Goal: Obtain resource: Download file/media

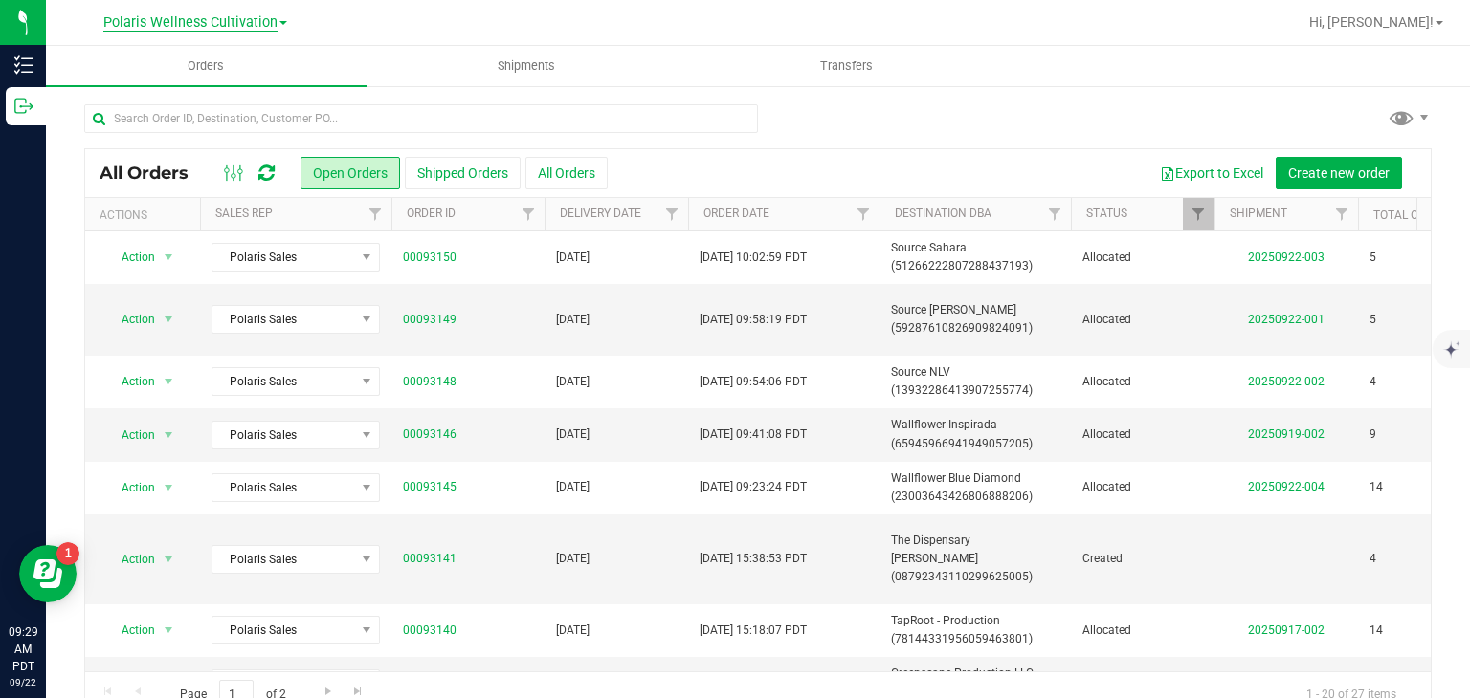
click at [240, 20] on span "Polaris Wellness Cultivation" at bounding box center [190, 22] width 174 height 17
click at [258, 104] on link "Polaris Wellness Production" at bounding box center [194, 93] width 279 height 26
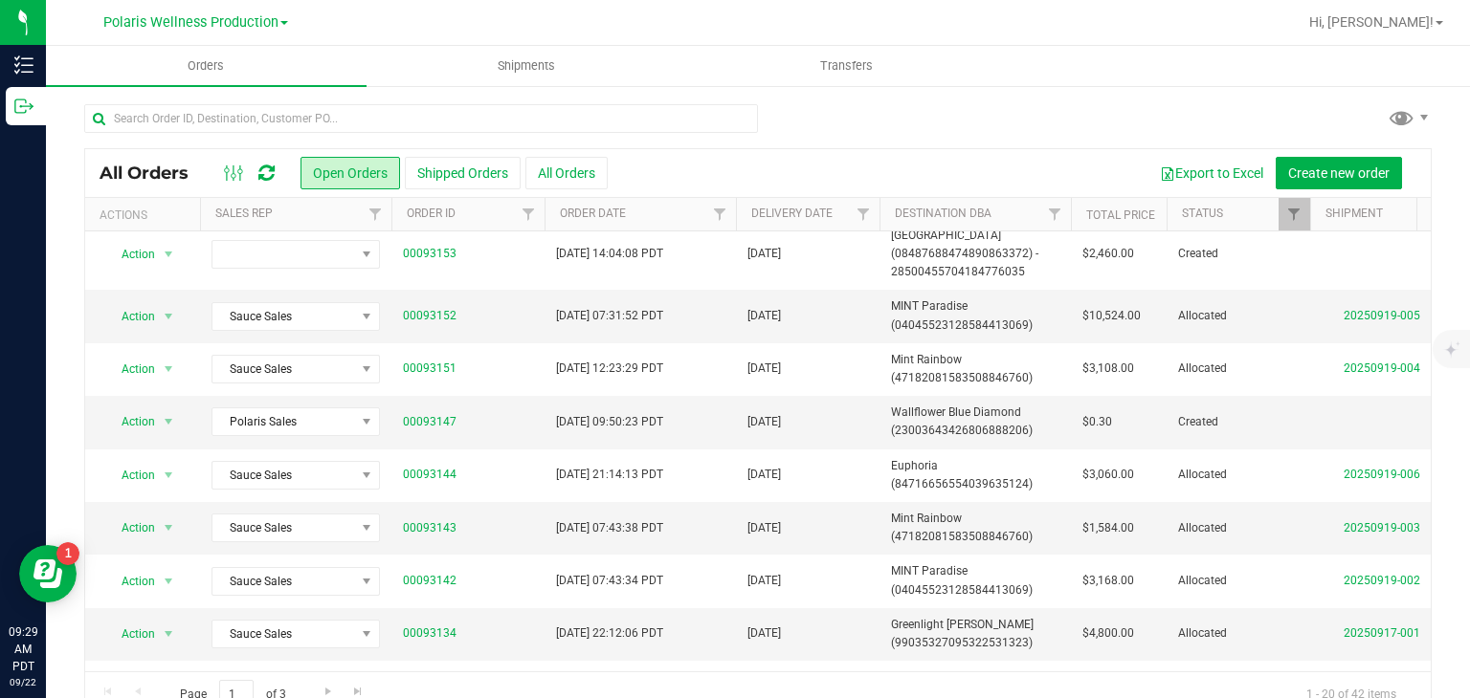
scroll to position [253, 0]
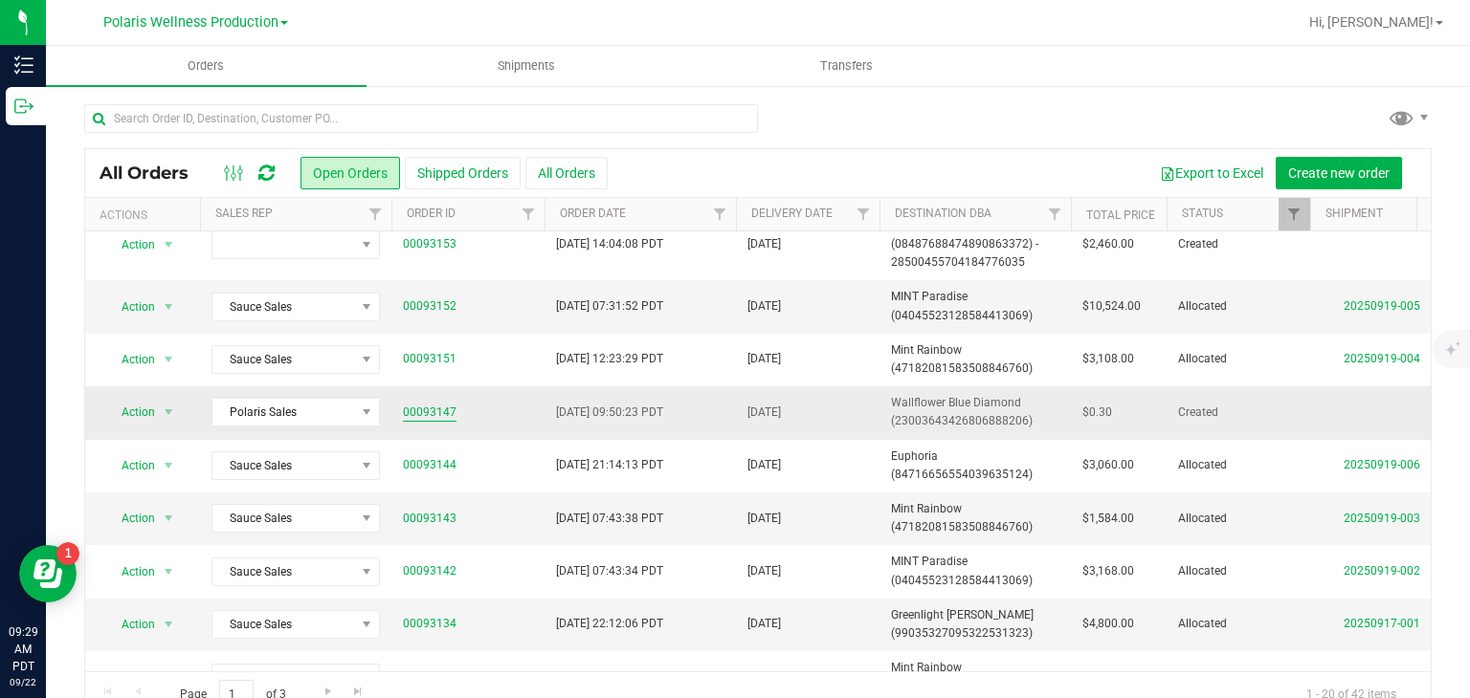
click at [440, 410] on link "00093147" at bounding box center [430, 413] width 54 height 18
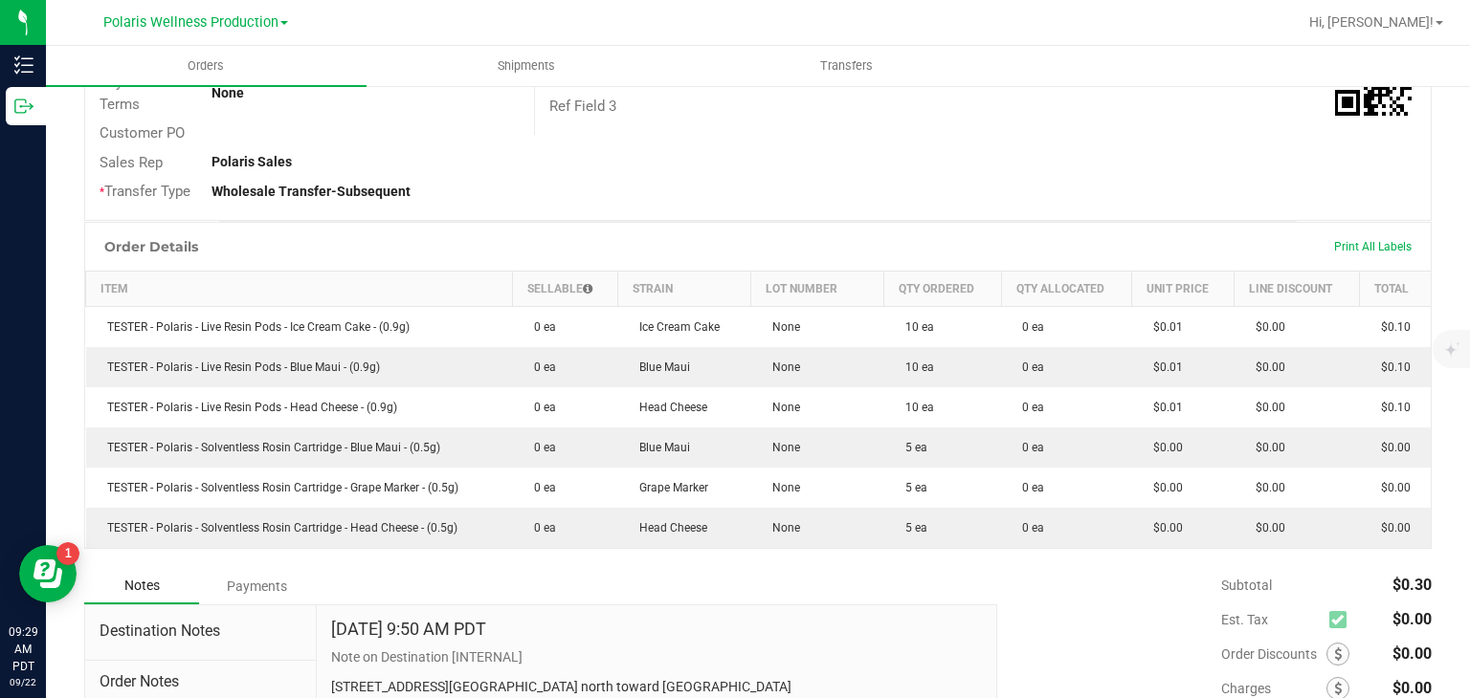
scroll to position [358, 0]
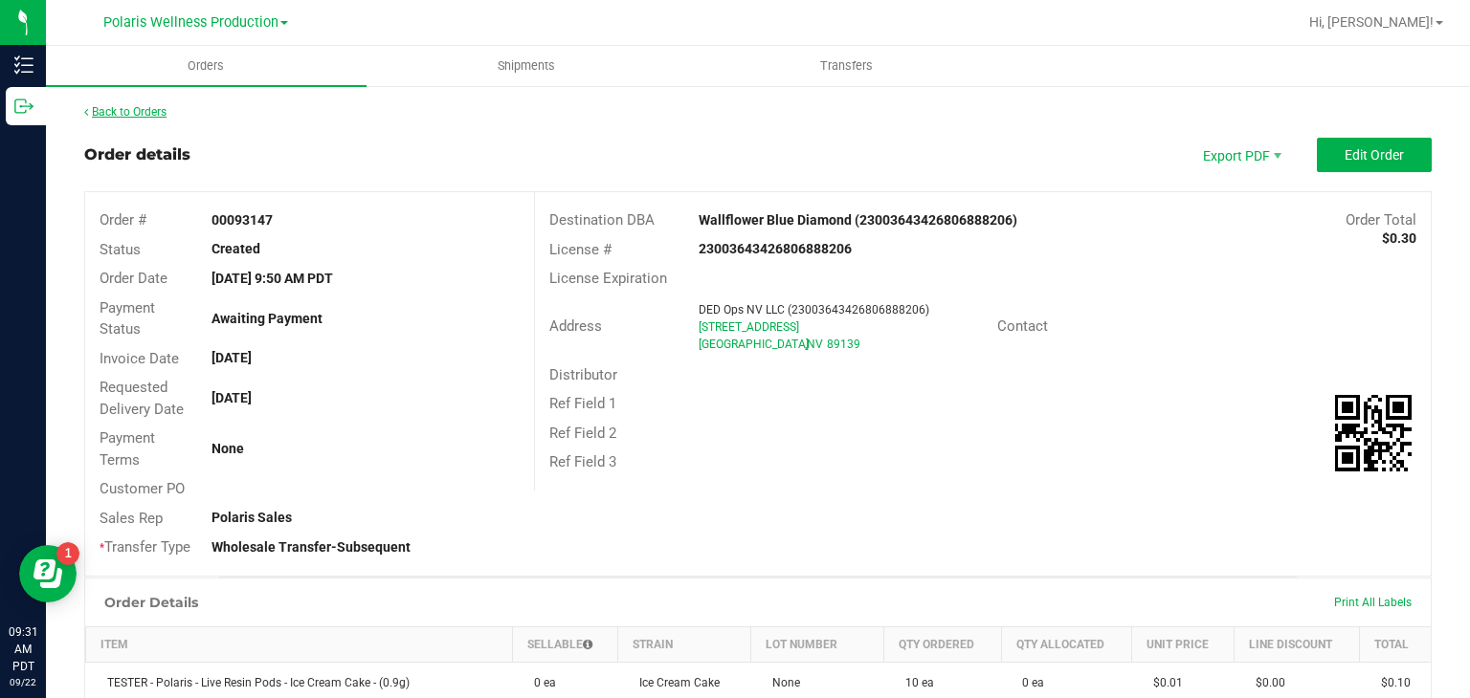
click at [163, 112] on link "Back to Orders" at bounding box center [125, 111] width 82 height 13
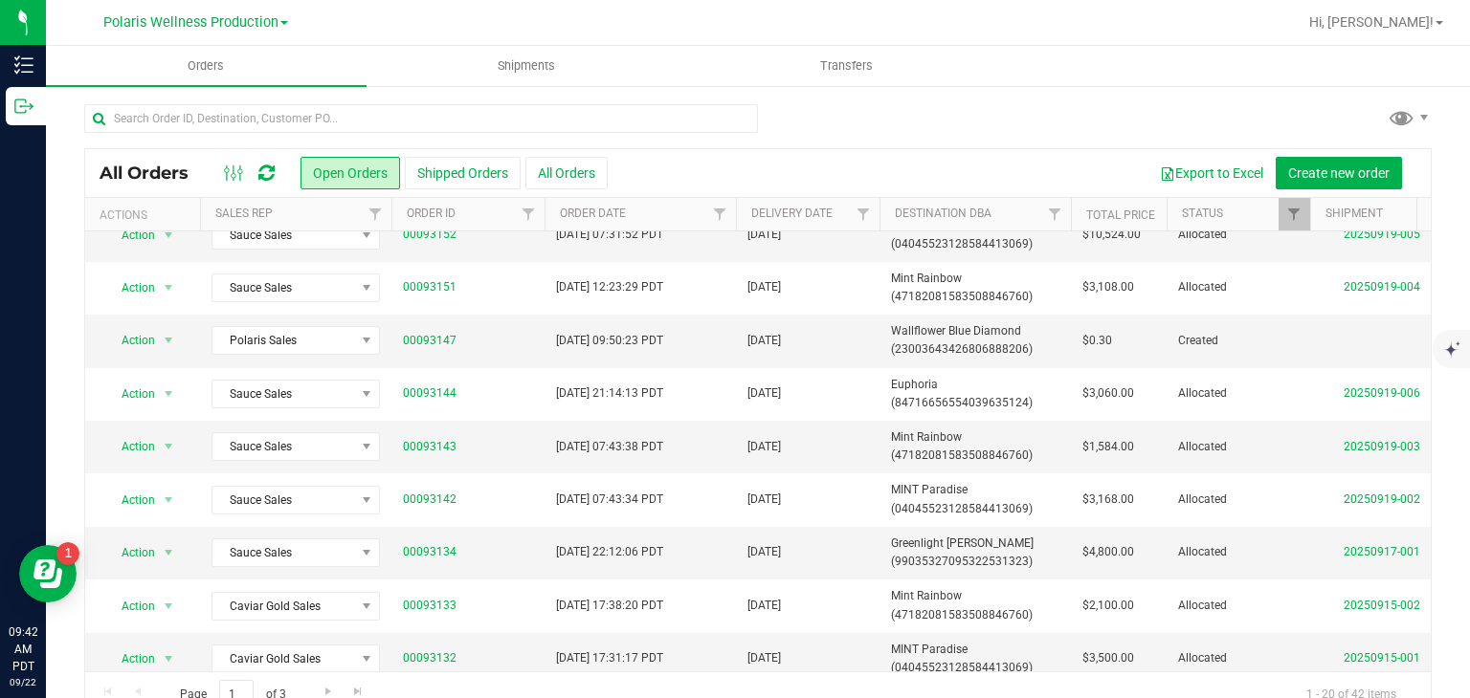
scroll to position [327, 0]
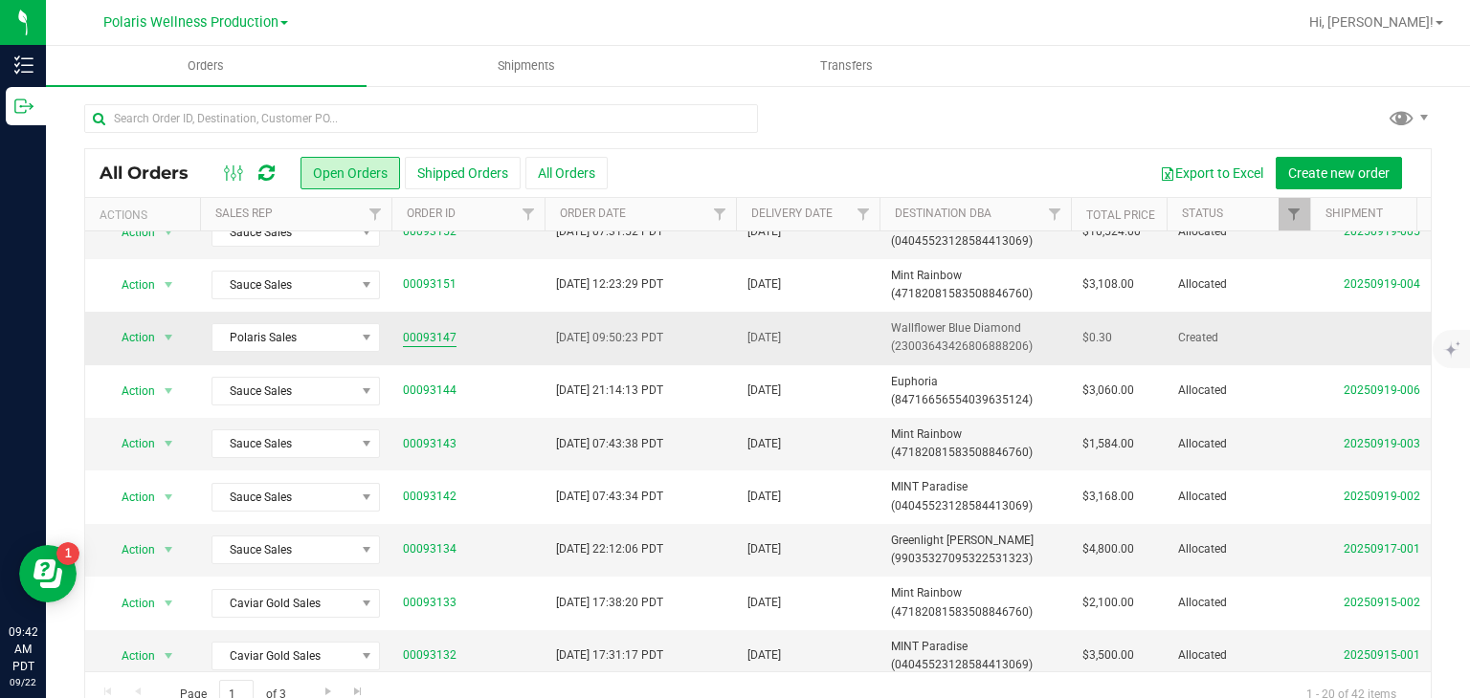
click at [407, 330] on link "00093147" at bounding box center [430, 338] width 54 height 18
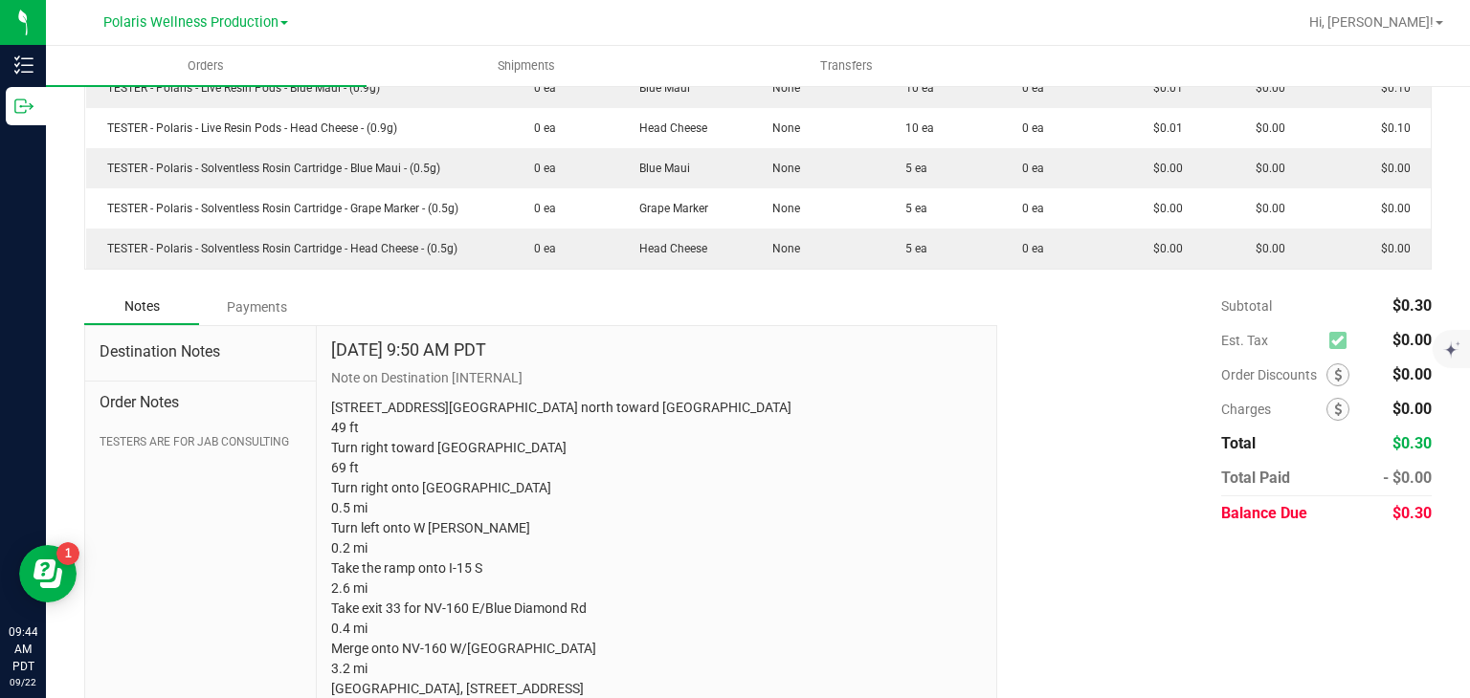
scroll to position [657, 0]
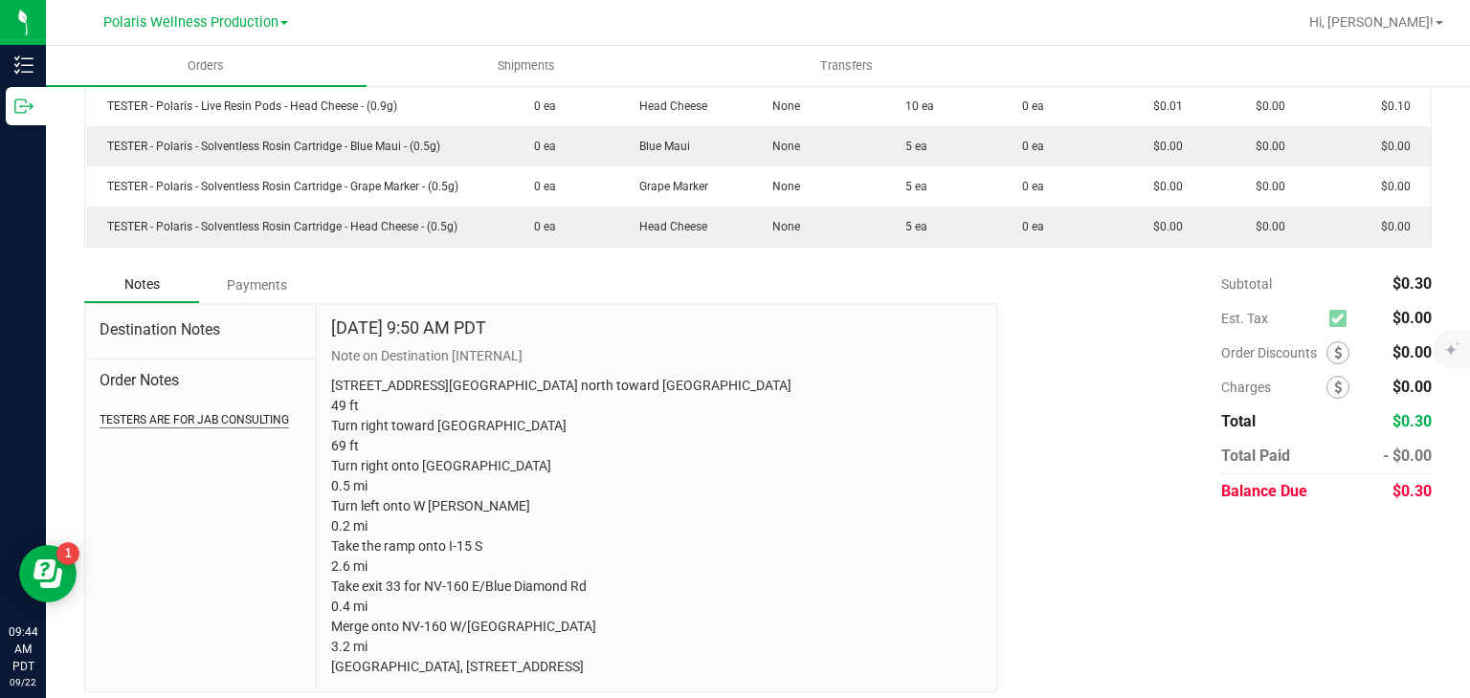
click at [237, 417] on button "TESTERS ARE FOR JAB CONSULTING" at bounding box center [194, 419] width 189 height 17
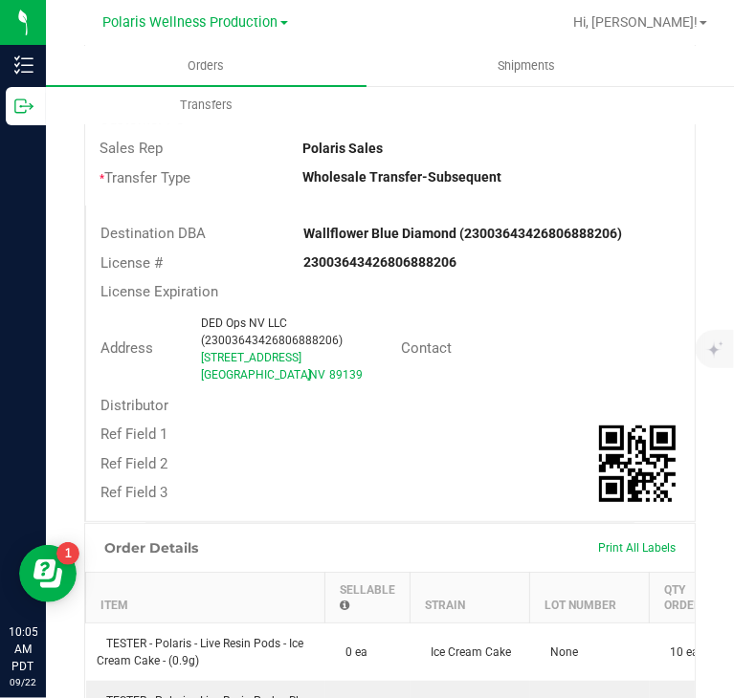
scroll to position [275, 0]
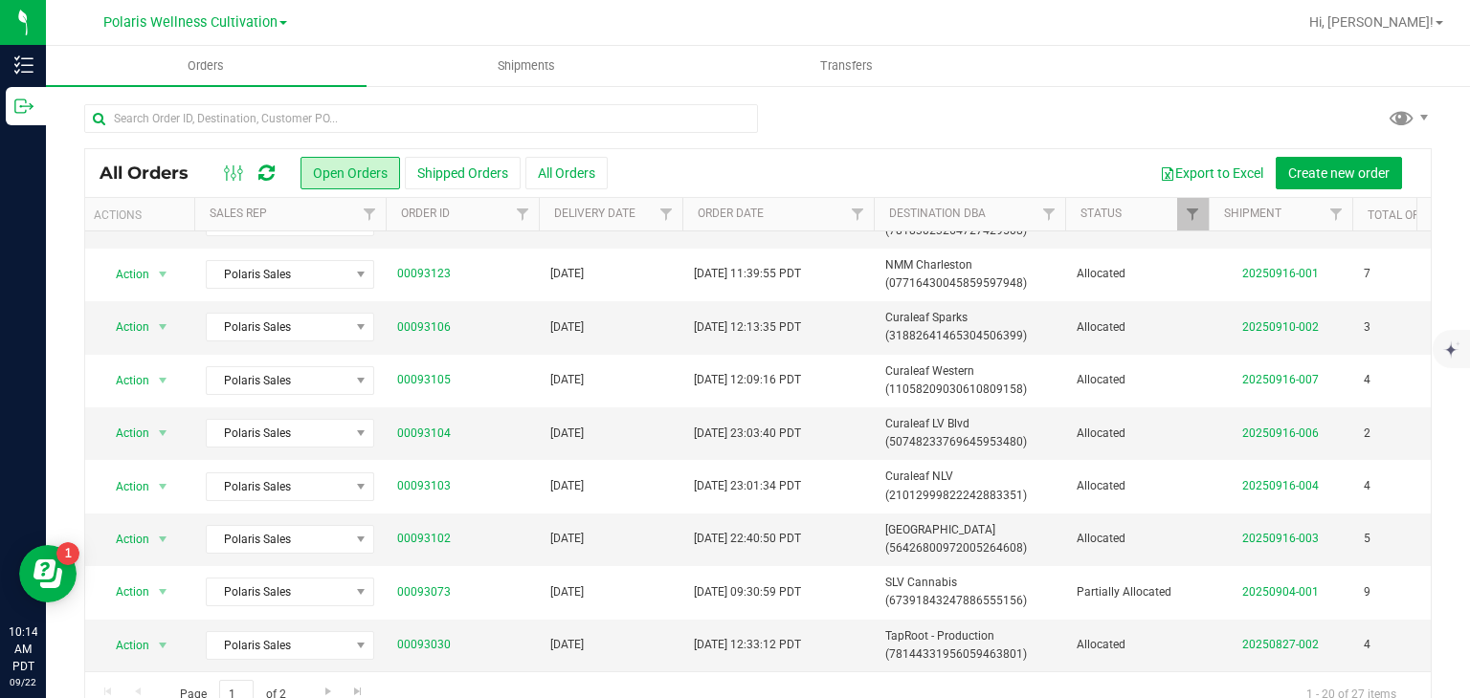
scroll to position [0, 6]
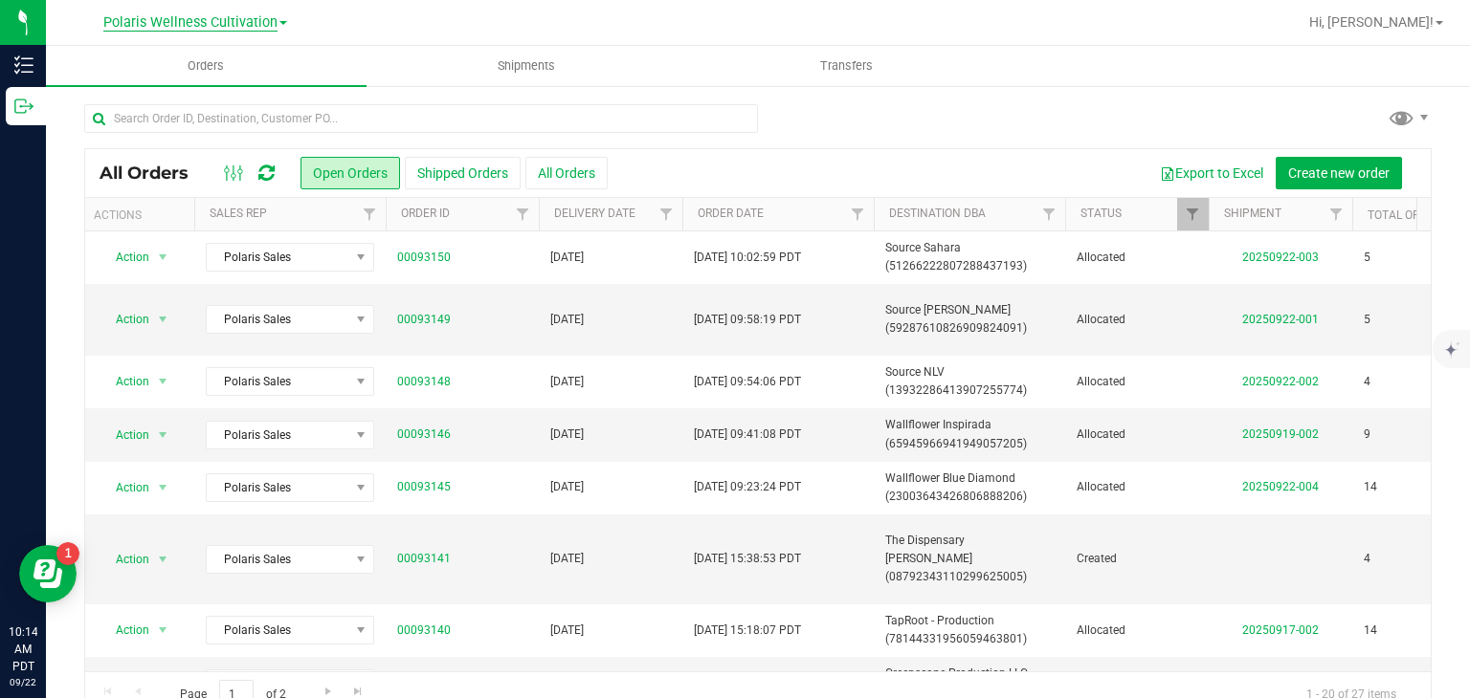
click at [262, 19] on span "Polaris Wellness Cultivation" at bounding box center [190, 22] width 174 height 17
click at [251, 91] on link "Polaris Wellness Production" at bounding box center [194, 93] width 279 height 26
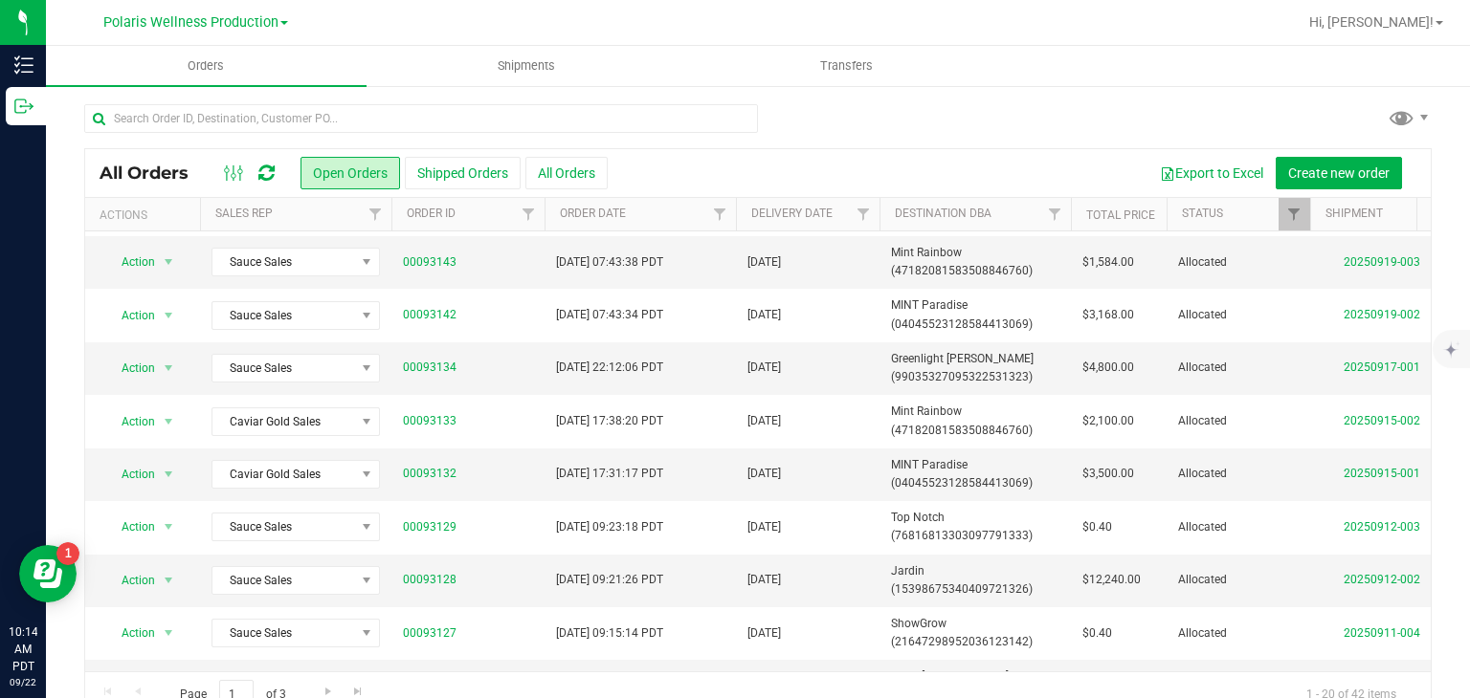
scroll to position [703, 0]
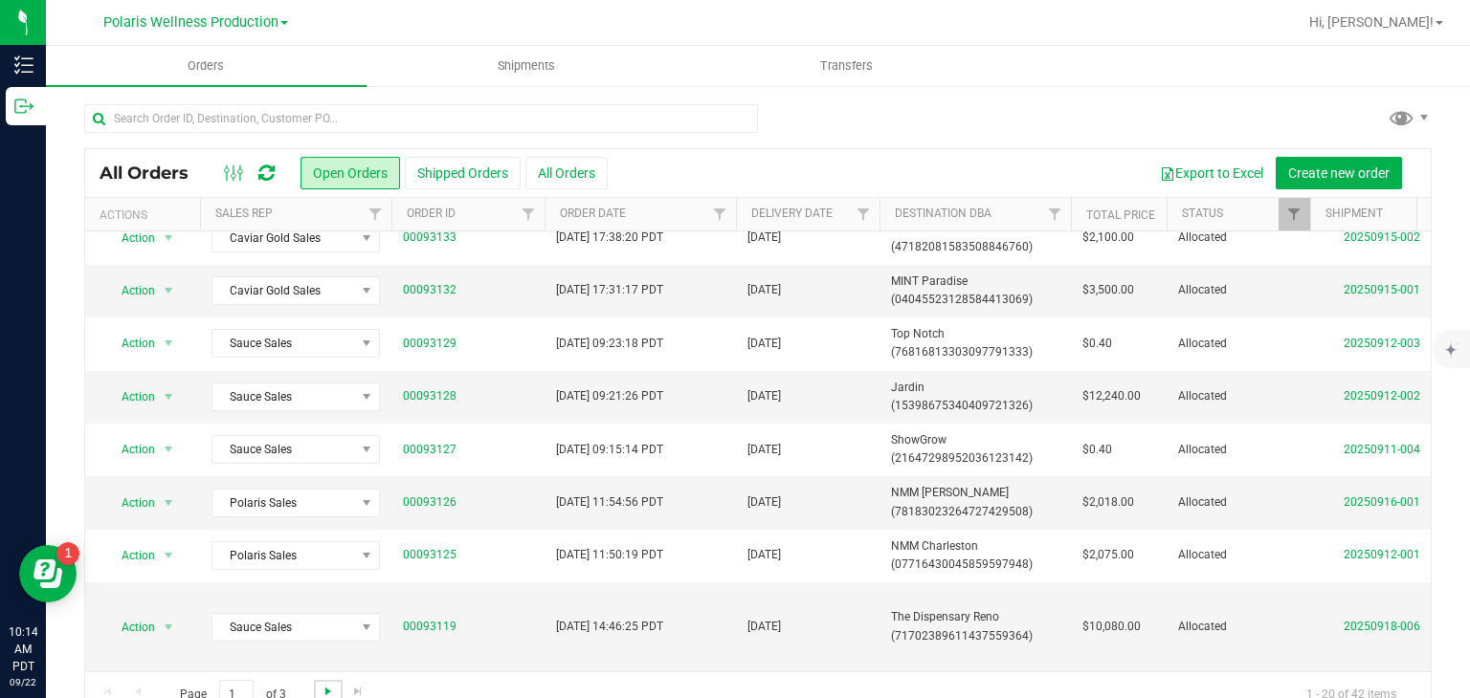
click at [329, 684] on span "Go to the next page" at bounding box center [328, 691] width 15 height 15
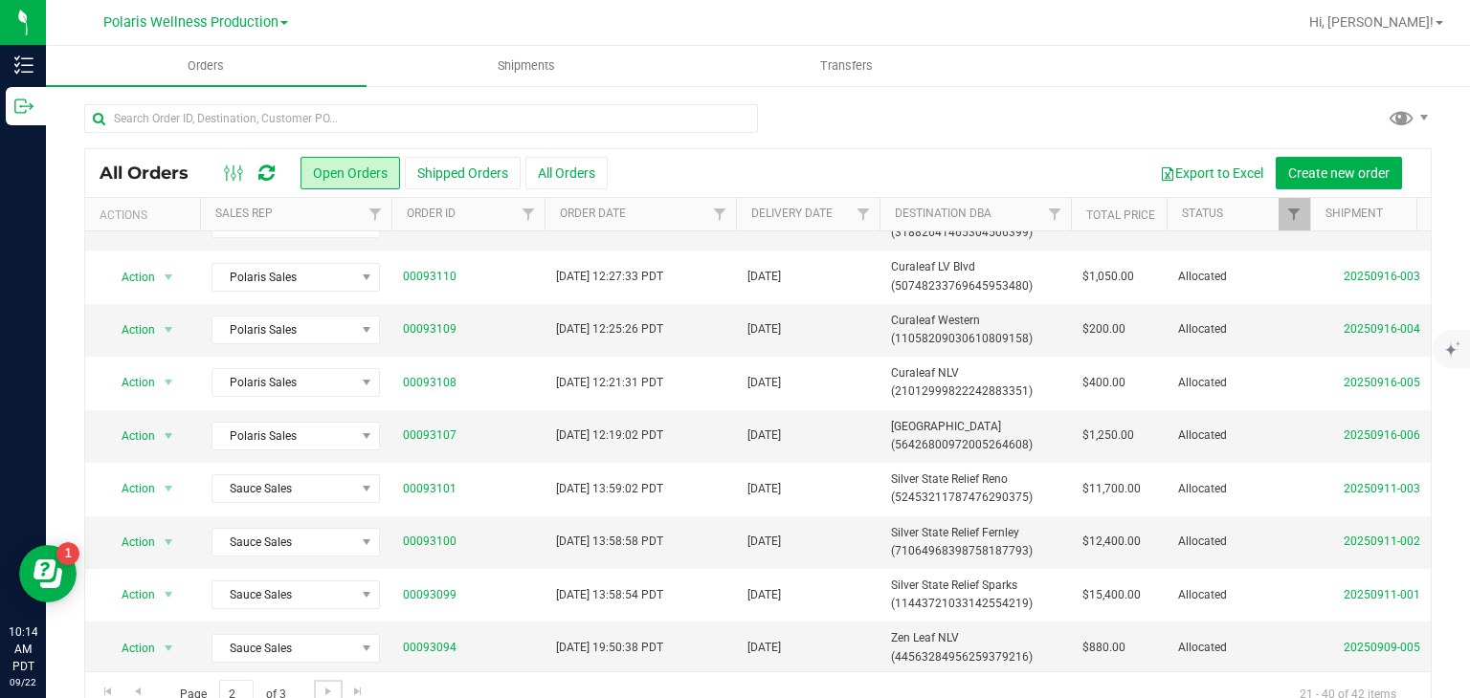
scroll to position [666, 0]
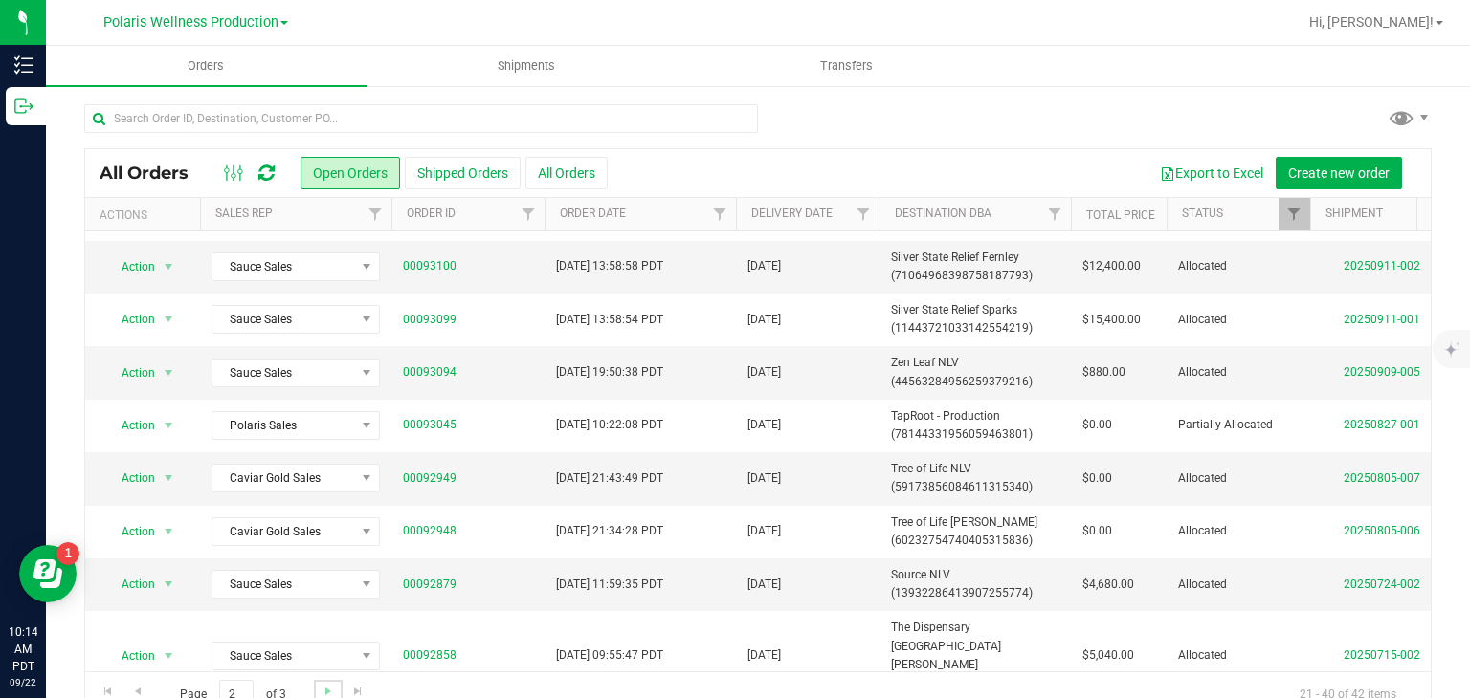
click at [337, 690] on link "Go to the next page" at bounding box center [328, 693] width 28 height 26
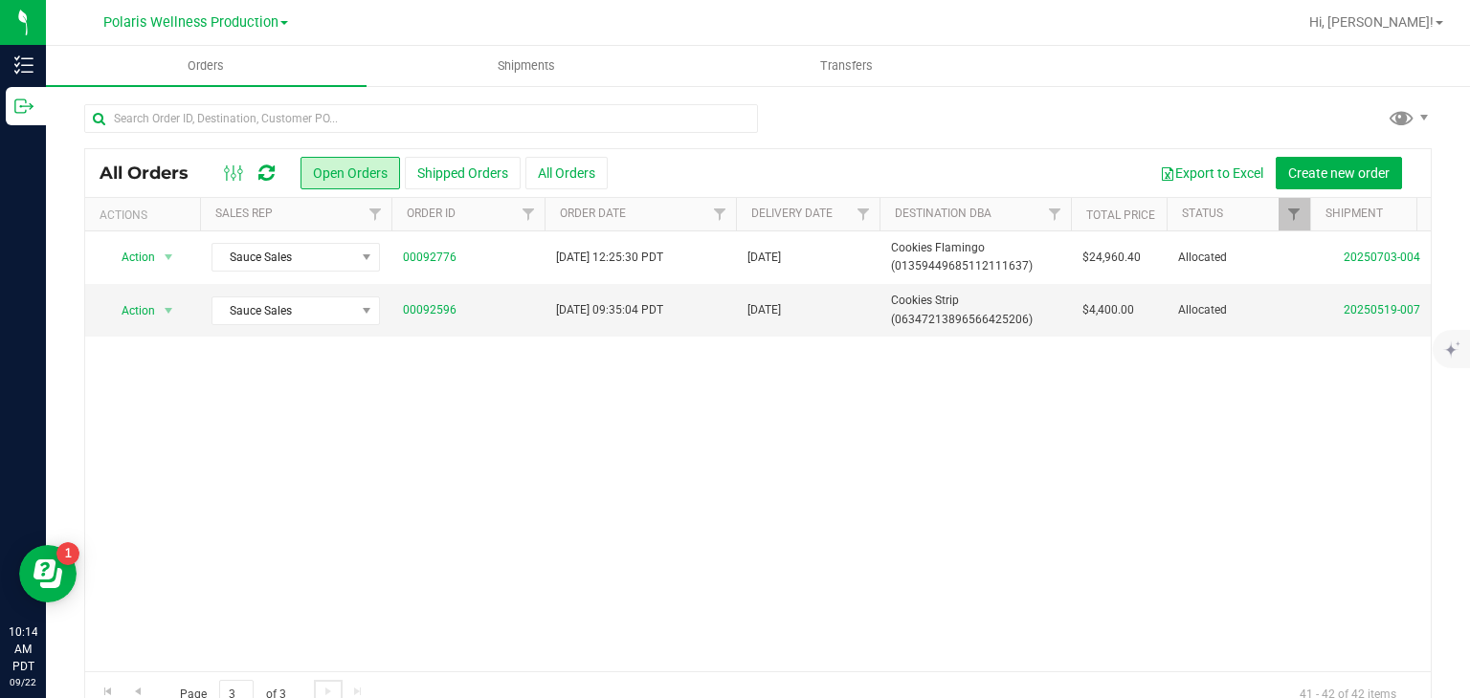
scroll to position [38, 0]
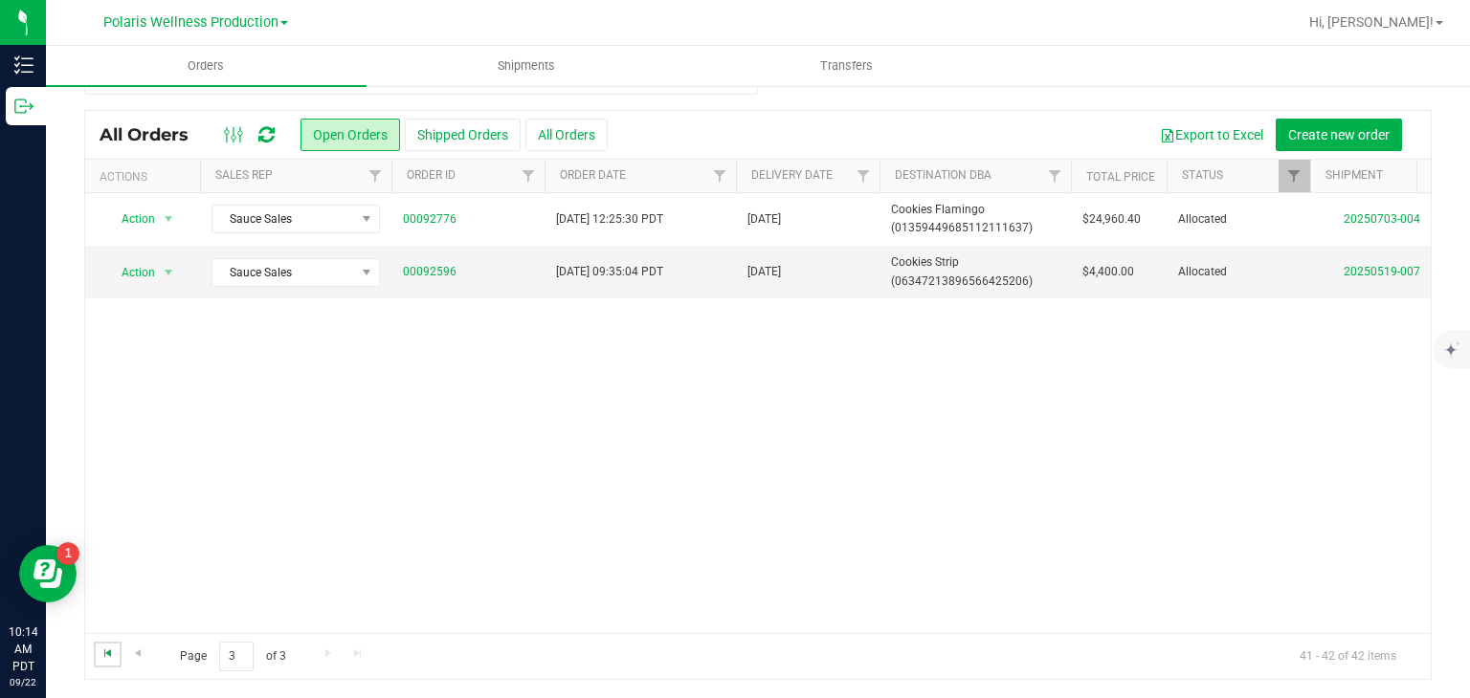
click at [103, 655] on span "Go to the first page" at bounding box center [107, 653] width 15 height 15
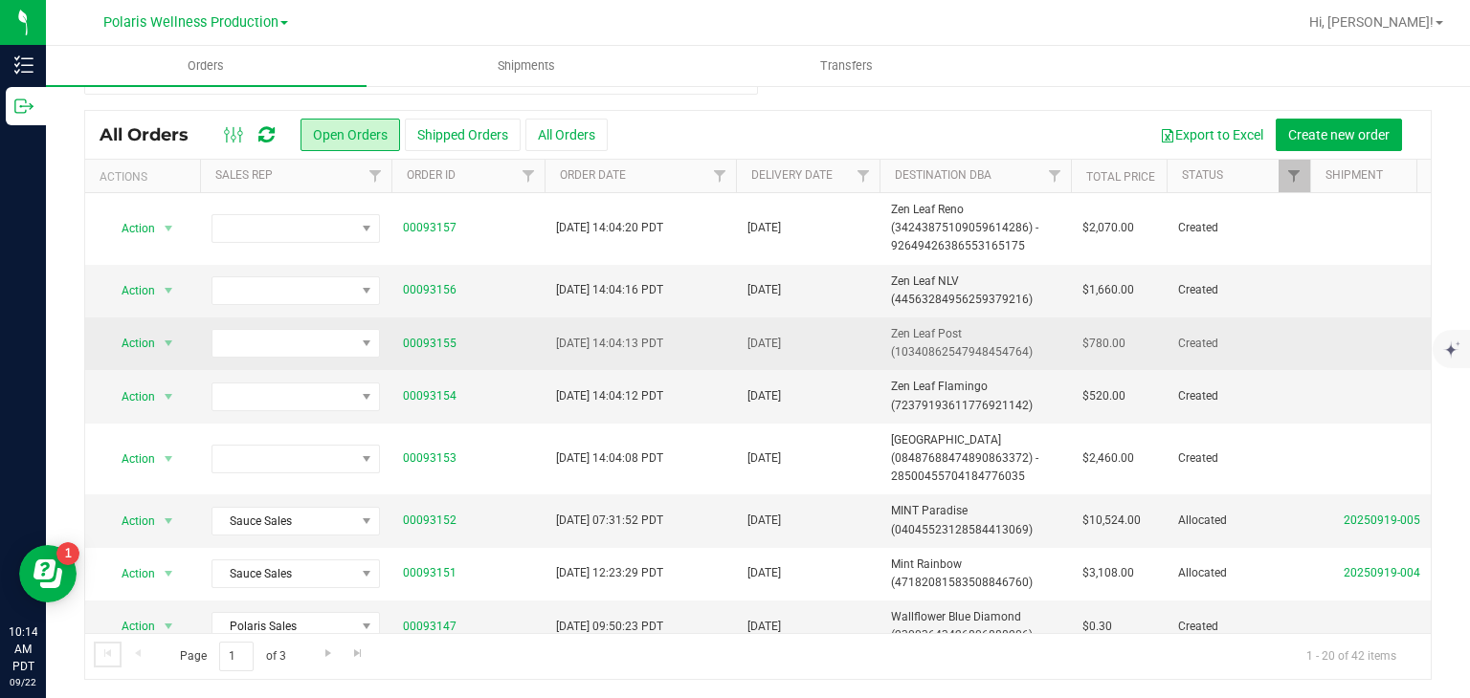
scroll to position [0, 0]
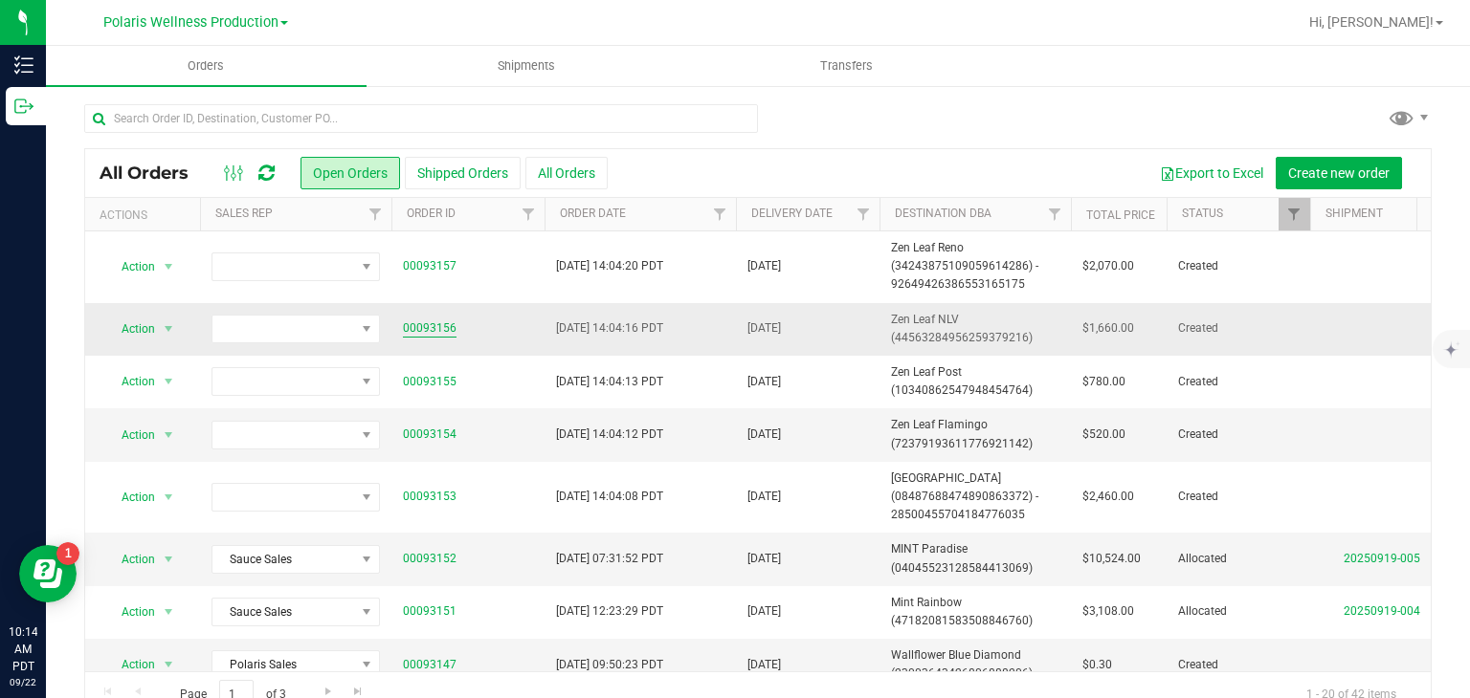
click at [446, 326] on link "00093156" at bounding box center [430, 329] width 54 height 18
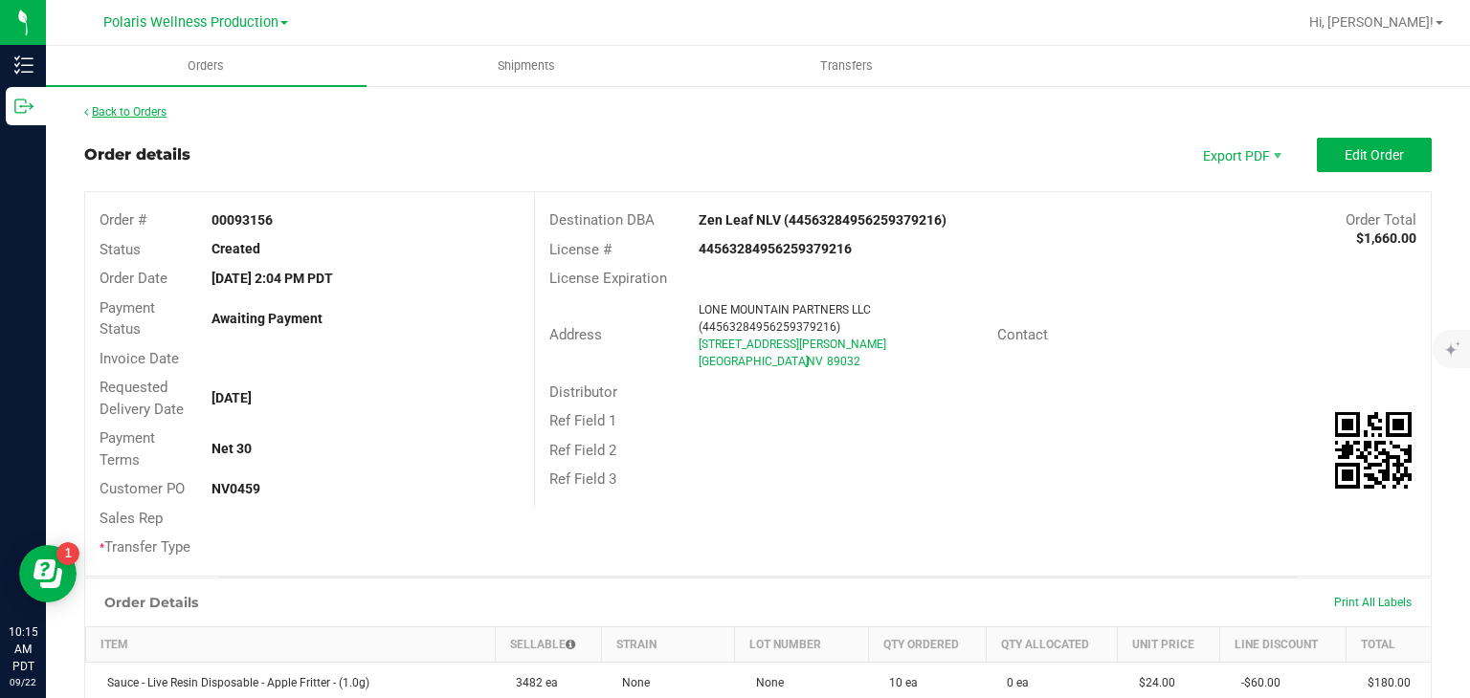
click at [128, 110] on link "Back to Orders" at bounding box center [125, 111] width 82 height 13
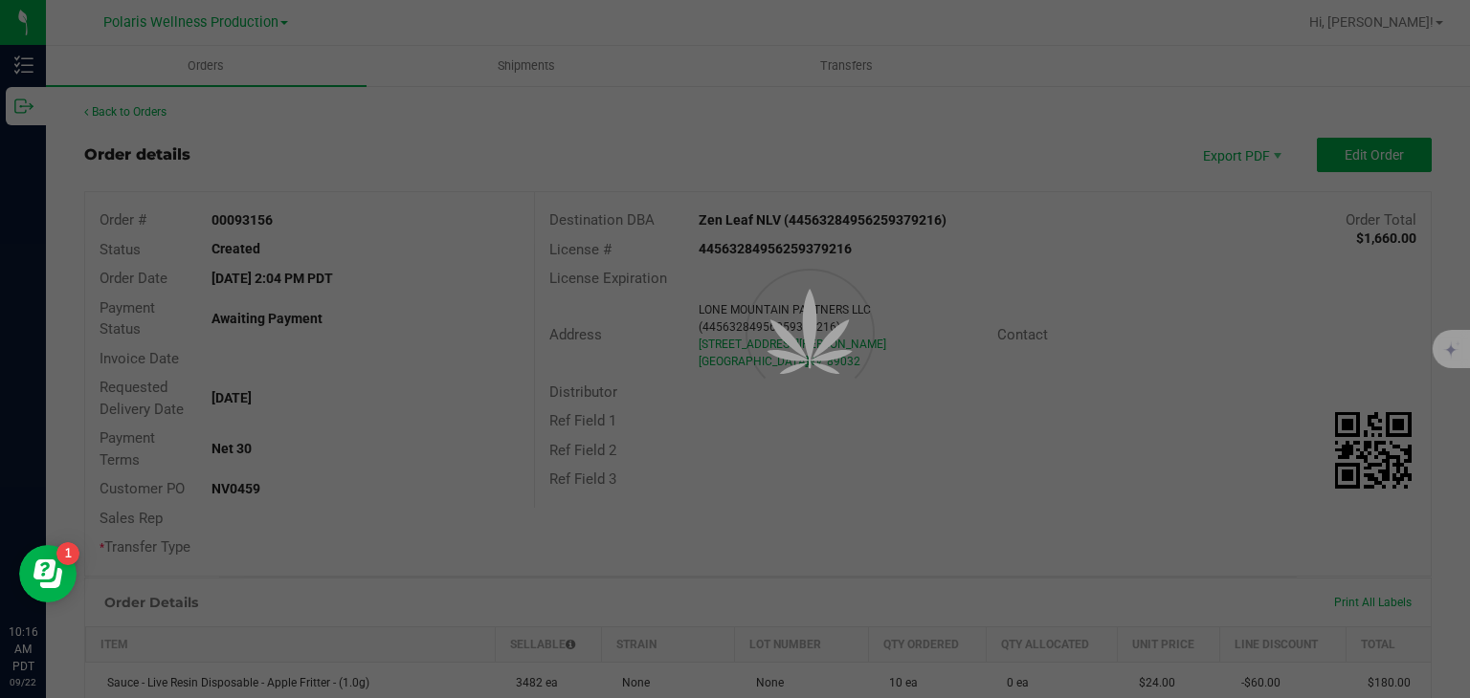
click at [21, 98] on div at bounding box center [735, 349] width 1470 height 698
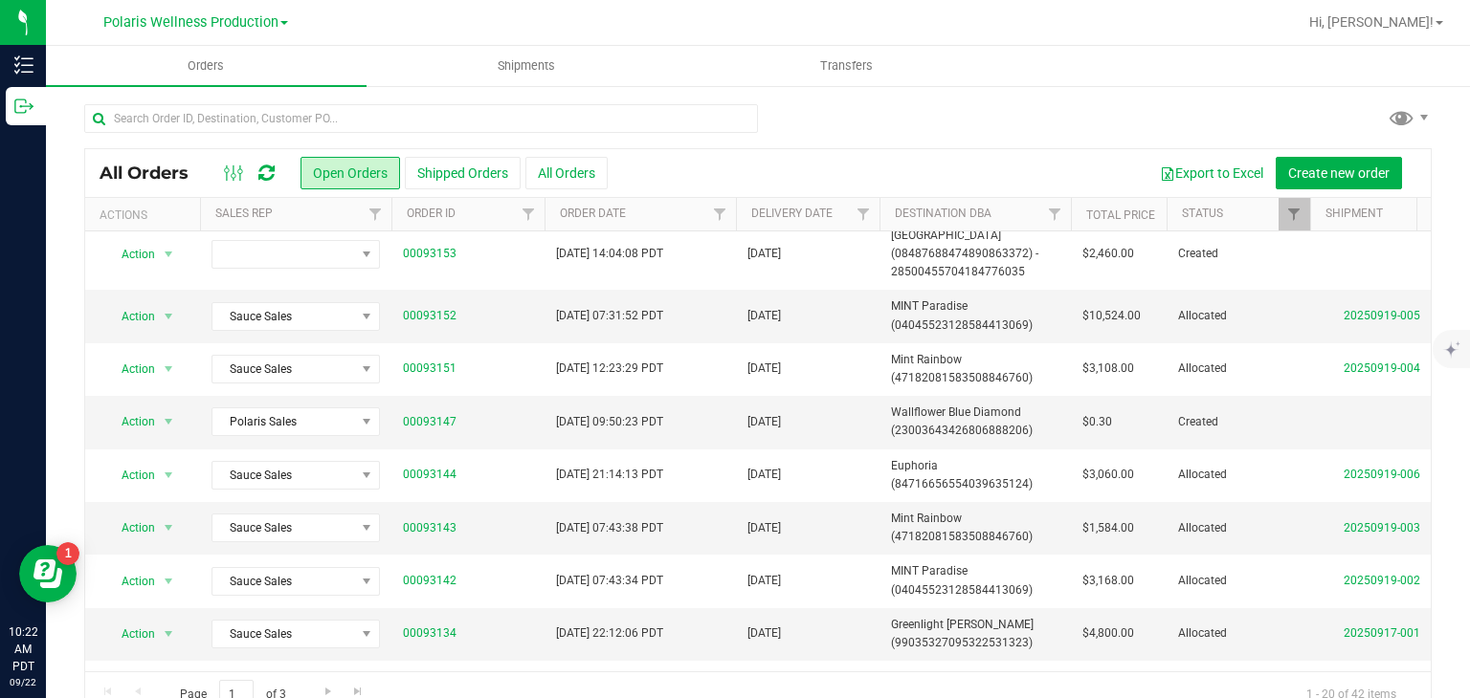
scroll to position [245, 0]
click at [181, 28] on span "Polaris Wellness Production" at bounding box center [190, 22] width 175 height 17
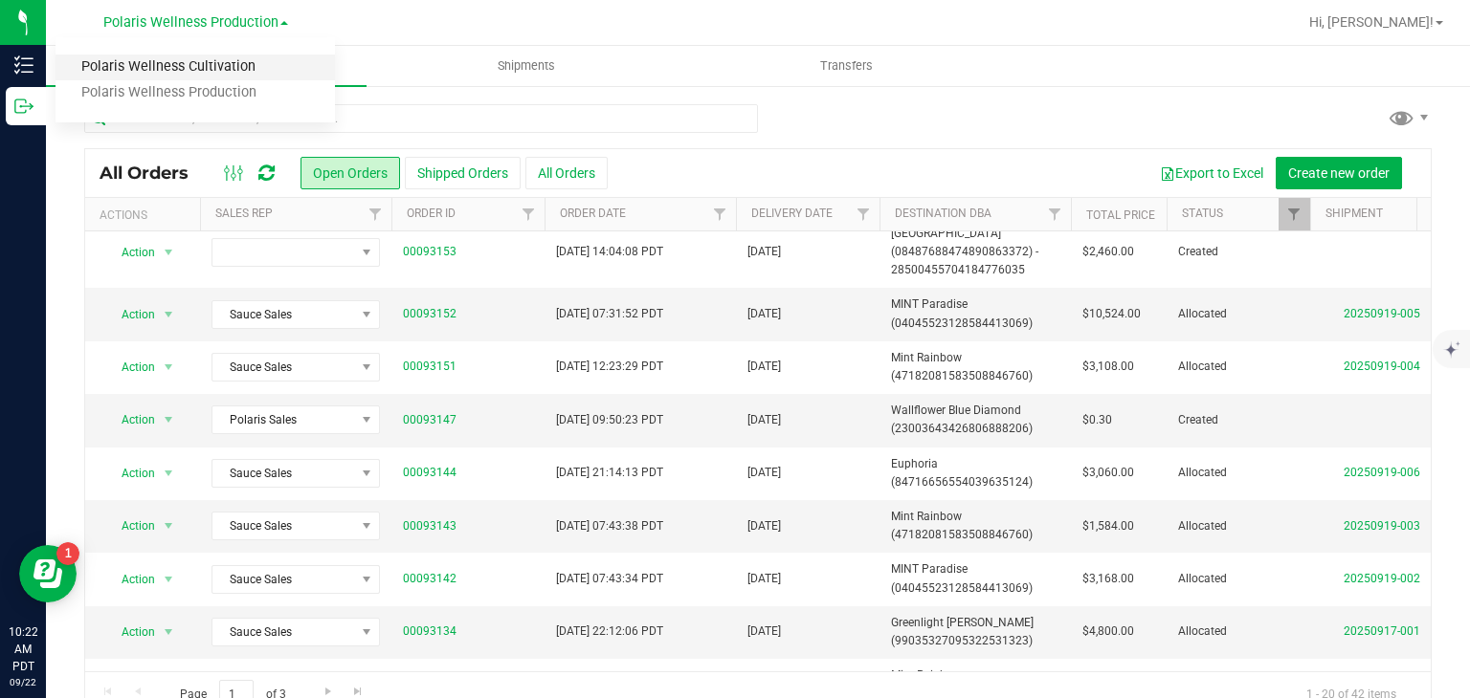
click at [188, 55] on link "Polaris Wellness Cultivation" at bounding box center [194, 68] width 279 height 26
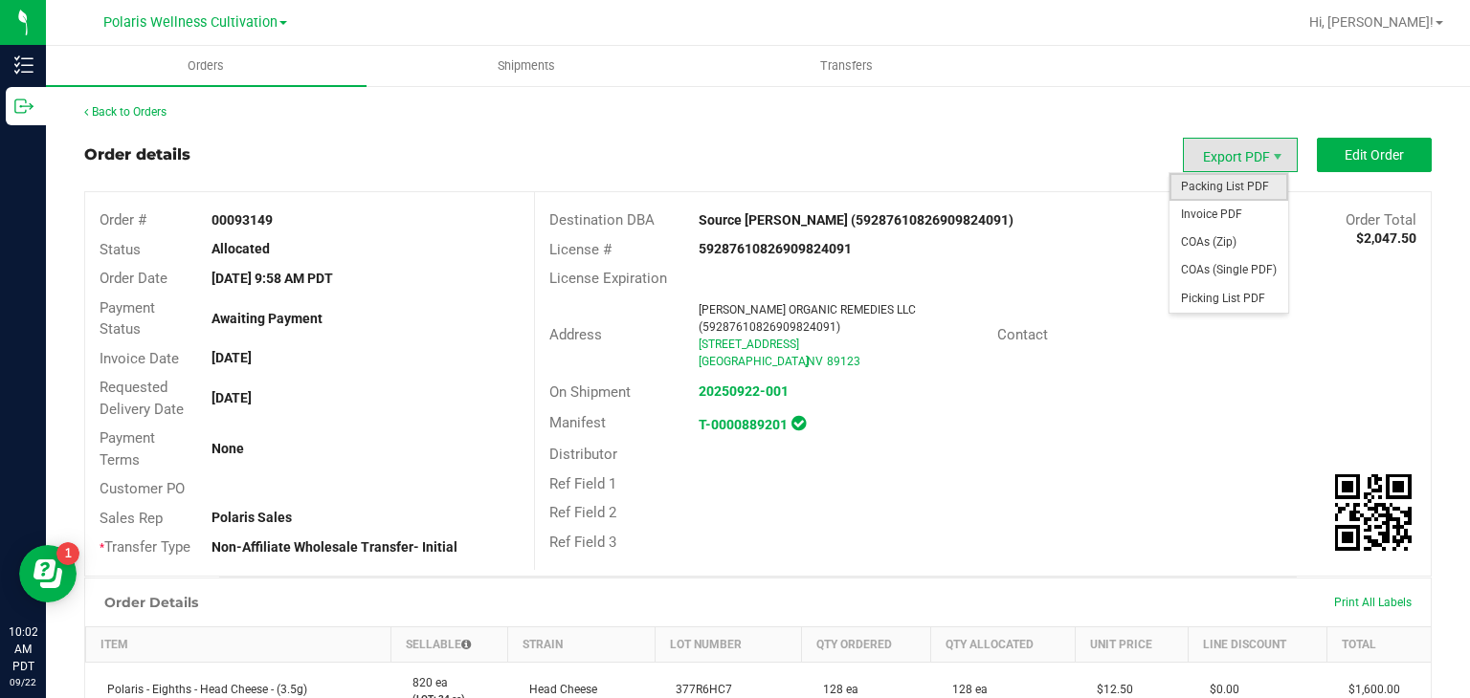
click at [1211, 177] on span "Packing List PDF" at bounding box center [1228, 187] width 119 height 28
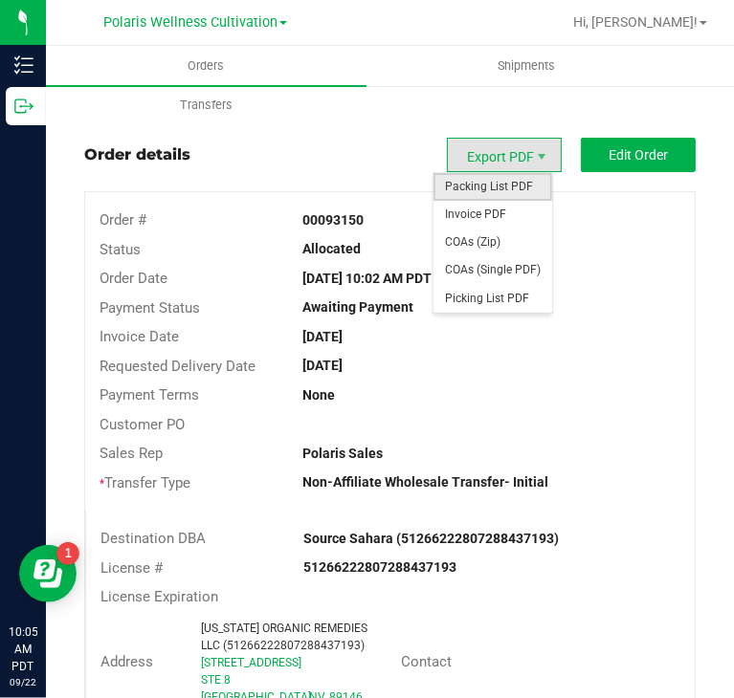
click at [493, 176] on span "Packing List PDF" at bounding box center [492, 187] width 119 height 28
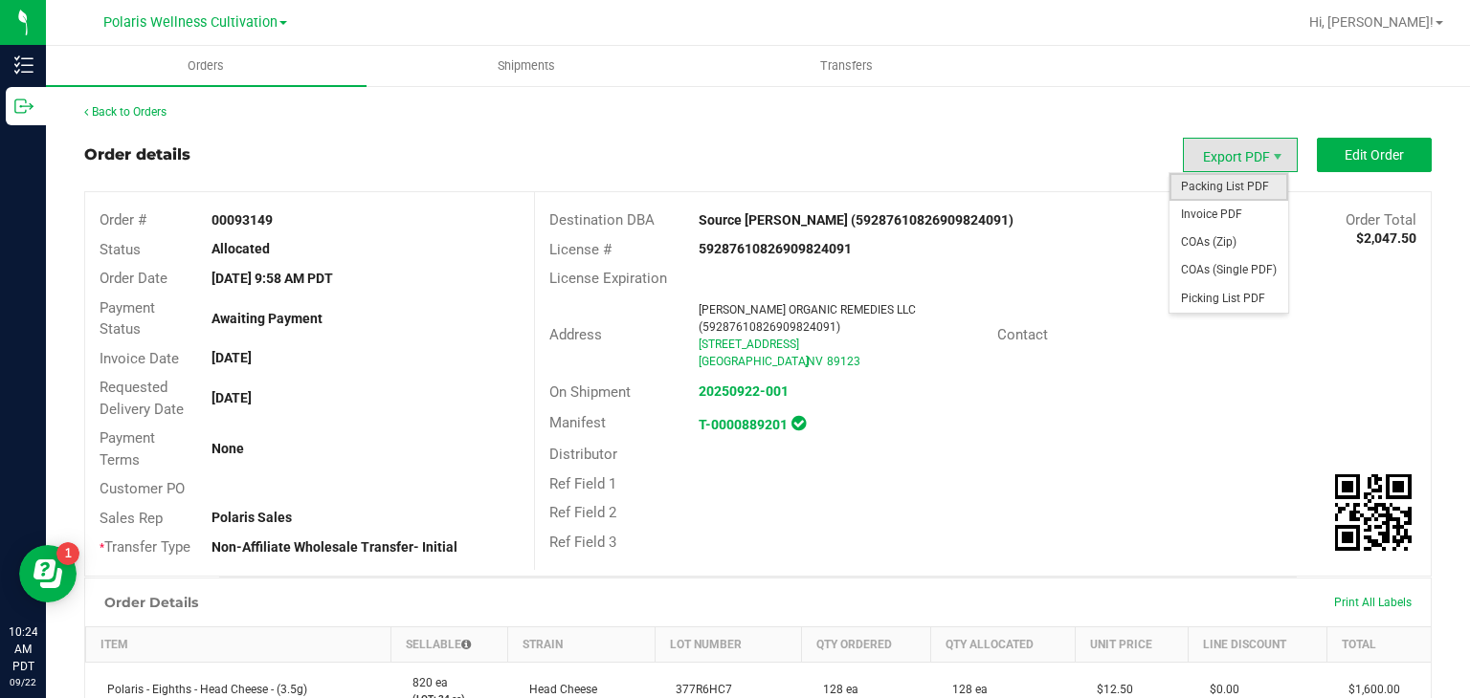
click at [1232, 187] on span "Packing List PDF" at bounding box center [1228, 187] width 119 height 28
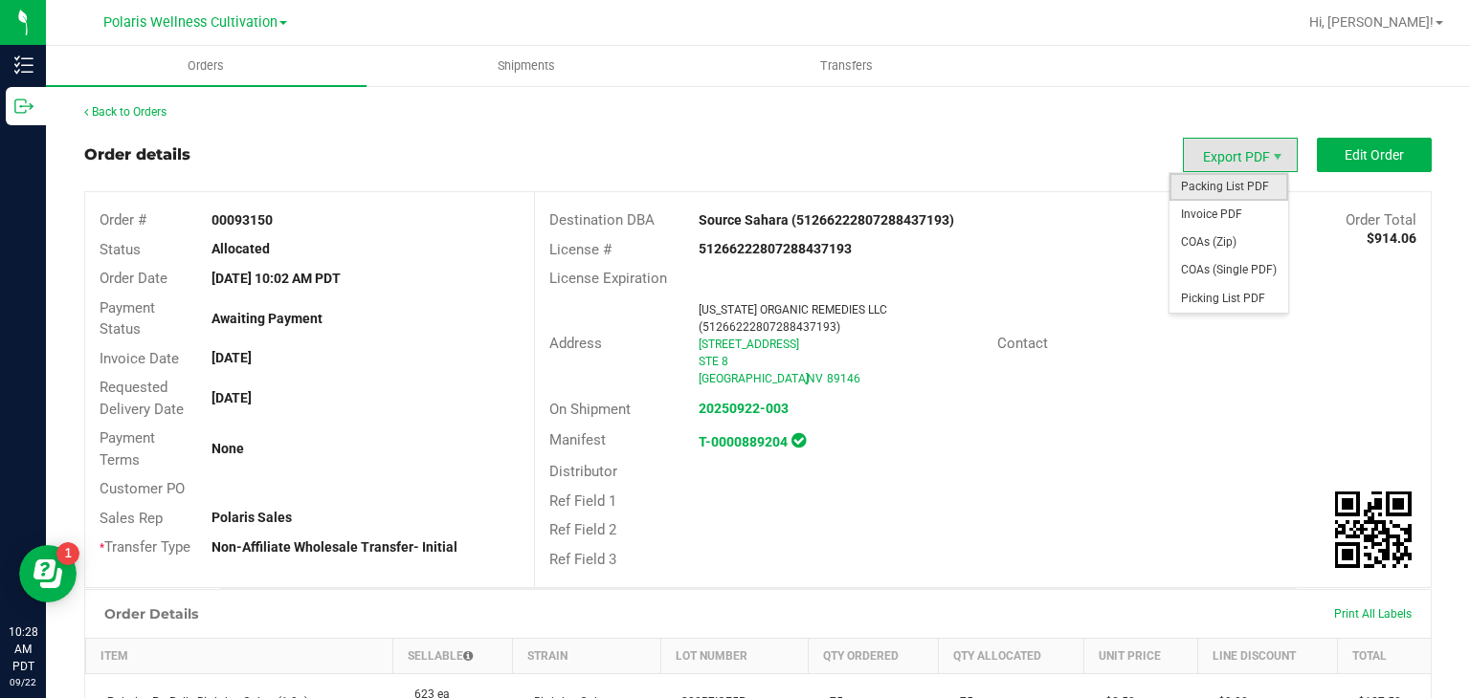
click at [1220, 196] on span "Packing List PDF" at bounding box center [1228, 187] width 119 height 28
